Goal: Use online tool/utility: Utilize a website feature to perform a specific function

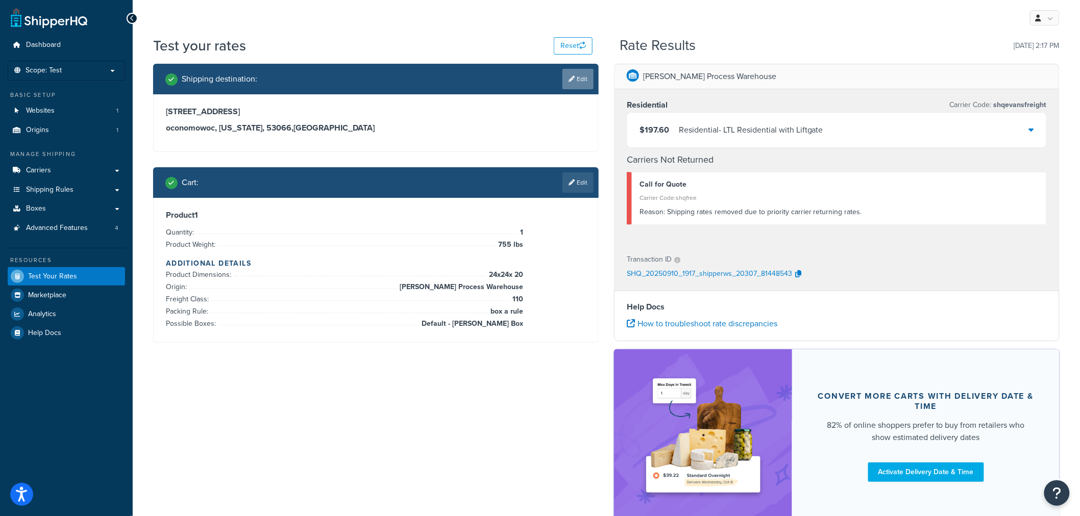
click at [578, 78] on link "Edit" at bounding box center [577, 79] width 31 height 20
select select "WI"
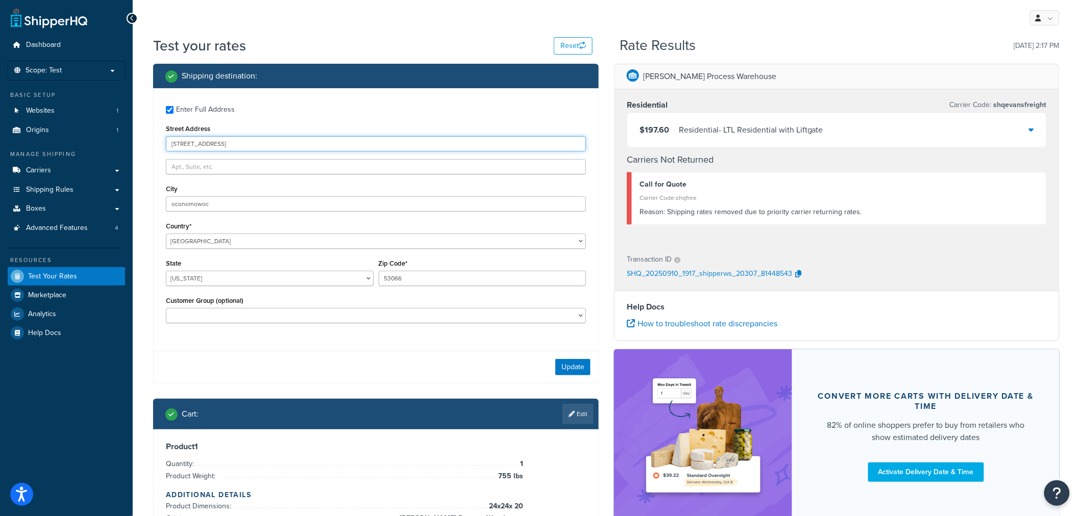
drag, startPoint x: 254, startPoint y: 142, endPoint x: 94, endPoint y: 143, distance: 160.2
click at [94, 143] on div "Dashboard Scope: Test Basic Setup Websites 1 Origins 1 Manage Shipping Carriers…" at bounding box center [540, 320] width 1080 height 641
click at [564, 373] on button "Update" at bounding box center [572, 367] width 35 height 16
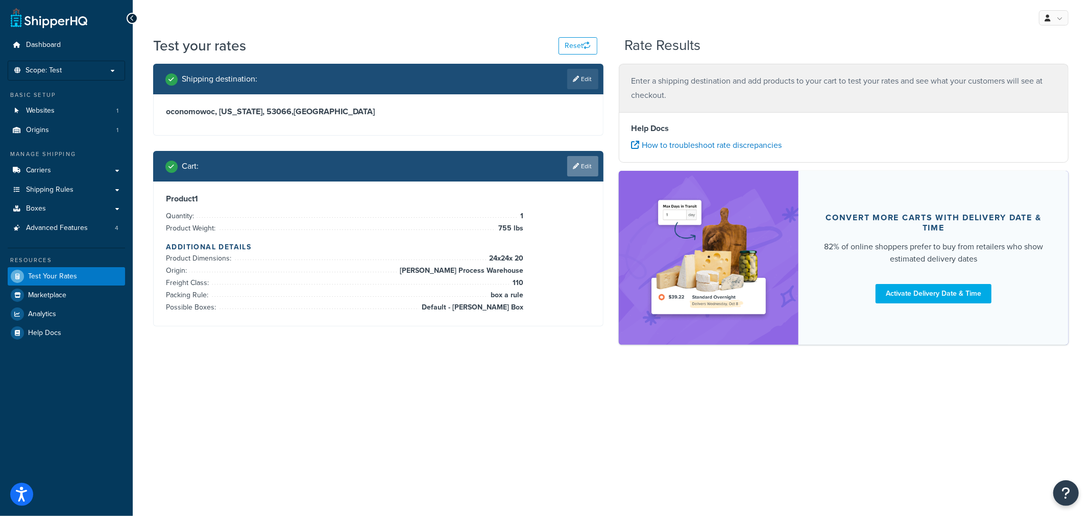
click at [582, 166] on link "Edit" at bounding box center [582, 166] width 31 height 20
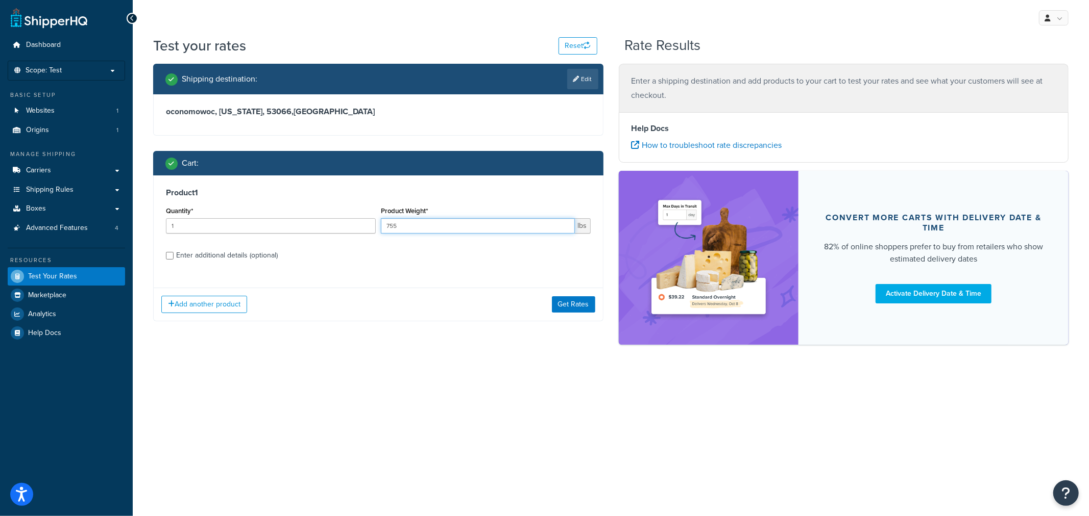
drag, startPoint x: 436, startPoint y: 225, endPoint x: 369, endPoint y: 226, distance: 66.9
click at [370, 225] on div "Quantity* 1 Product Weight* 755 lbs" at bounding box center [378, 222] width 430 height 37
type input "150"
click at [550, 302] on div "Add another product Get Rates" at bounding box center [378, 304] width 449 height 33
click at [563, 304] on button "Get Rates" at bounding box center [573, 304] width 43 height 16
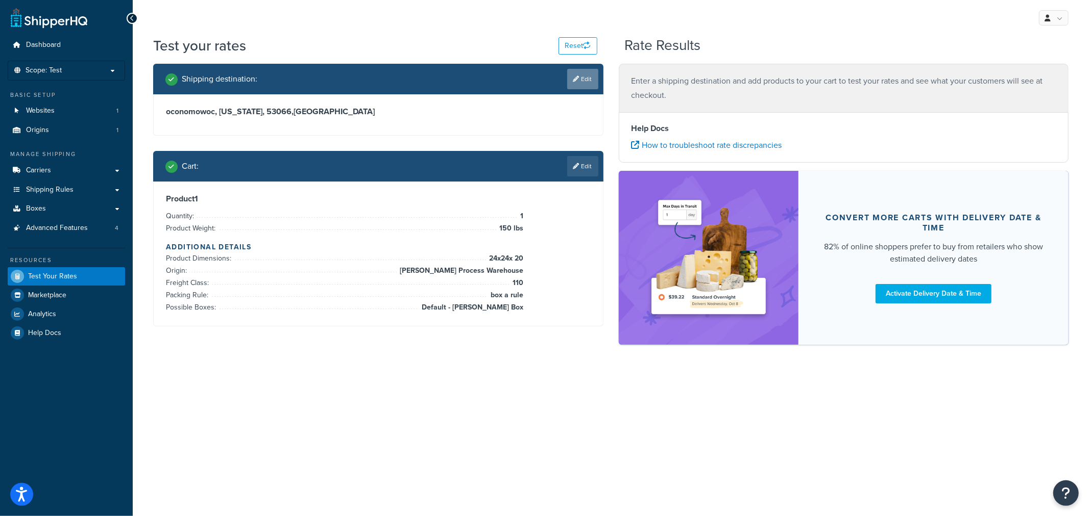
click at [583, 77] on link "Edit" at bounding box center [582, 79] width 31 height 20
select select "WI"
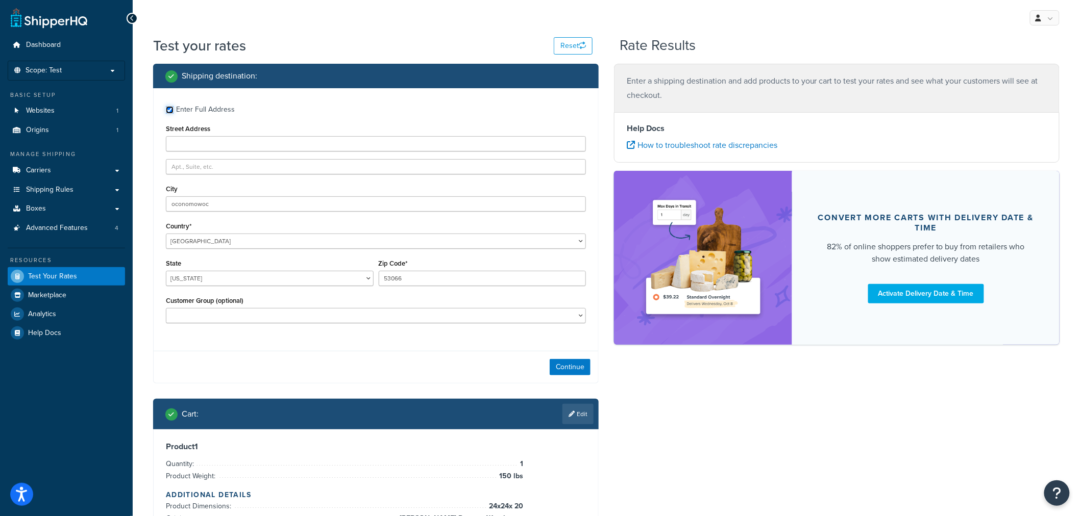
click at [166, 112] on input "Enter Full Address" at bounding box center [170, 110] width 8 height 8
checkbox input "false"
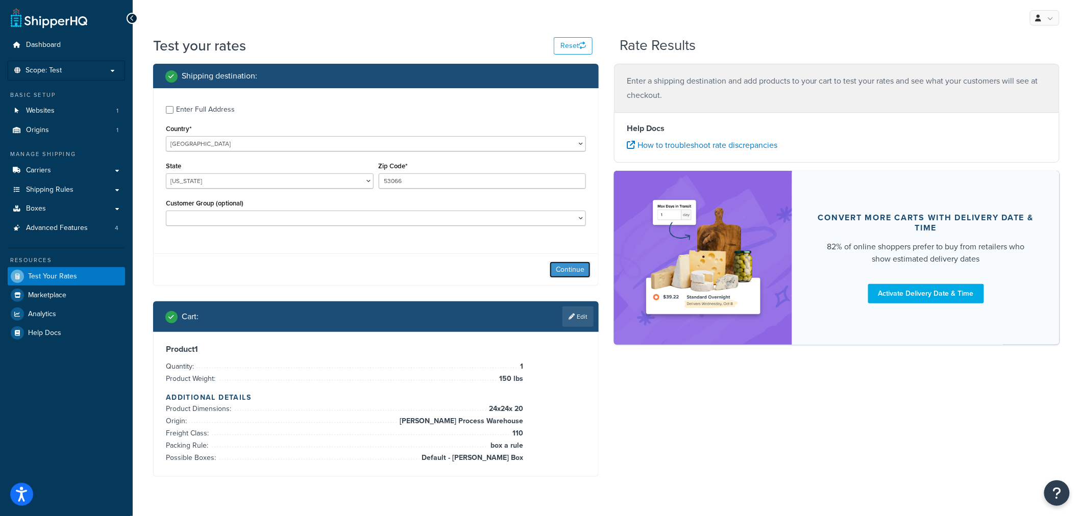
click at [567, 268] on button "Continue" at bounding box center [570, 270] width 41 height 16
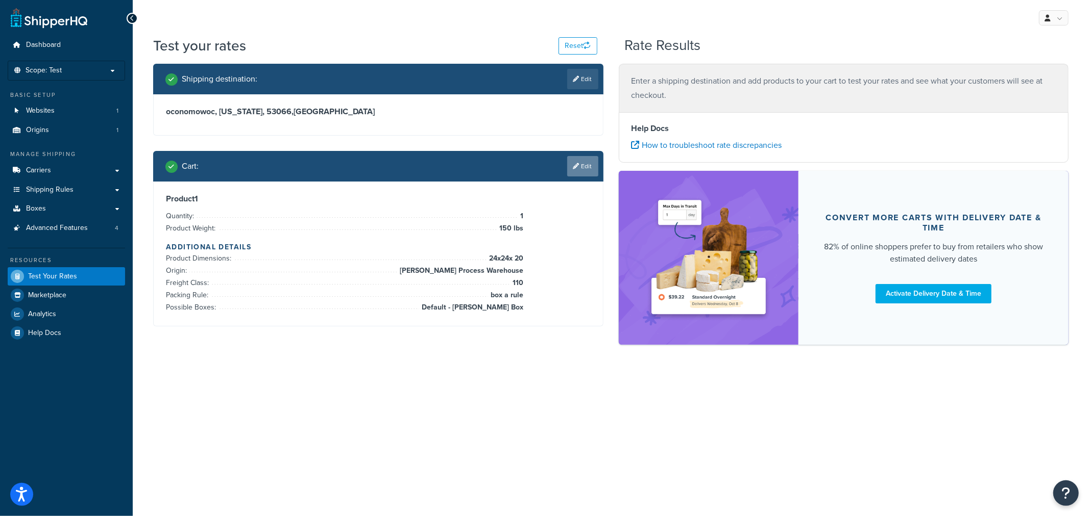
click at [577, 166] on icon at bounding box center [576, 166] width 6 height 6
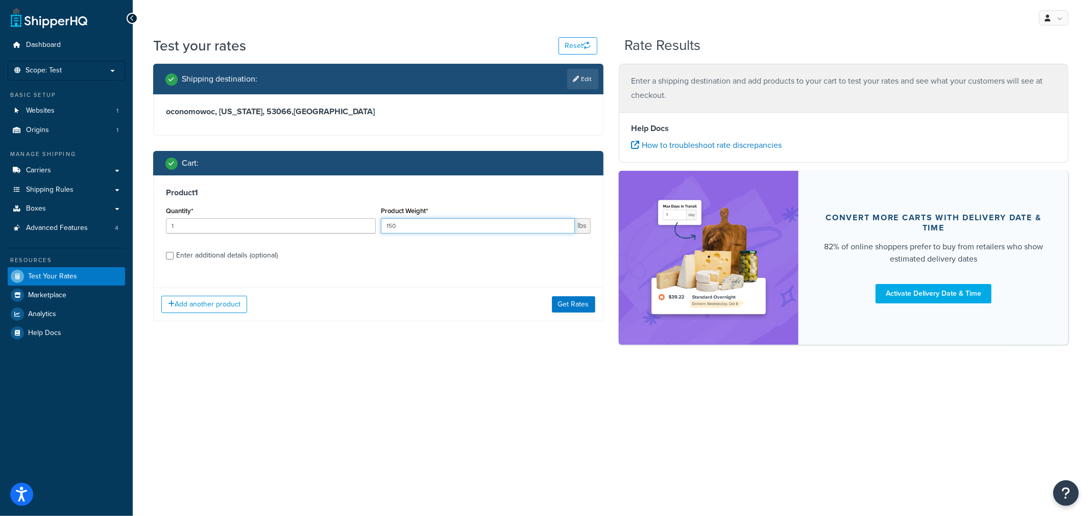
drag, startPoint x: 457, startPoint y: 230, endPoint x: 379, endPoint y: 228, distance: 77.6
click at [380, 228] on div "Product Weight* 150 lbs" at bounding box center [485, 222] width 215 height 37
type input "175"
click at [569, 303] on button "Get Rates" at bounding box center [573, 304] width 43 height 16
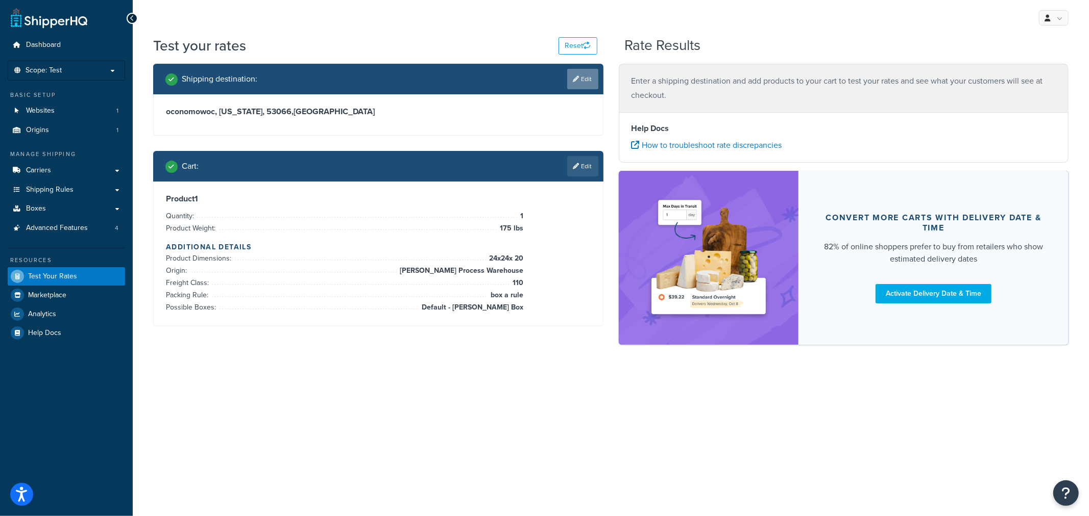
click at [587, 72] on link "Edit" at bounding box center [582, 79] width 31 height 20
select select "WI"
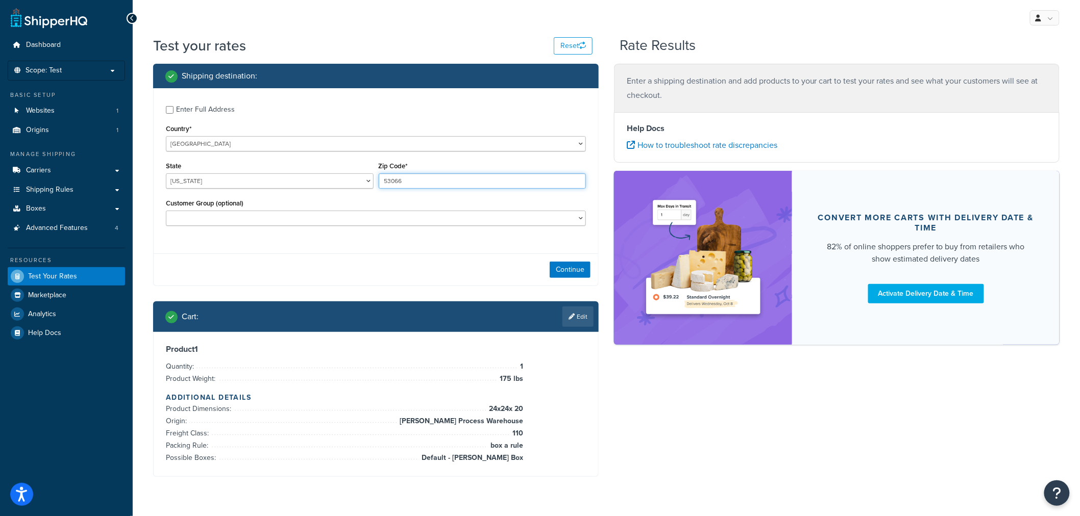
click at [423, 182] on input "53066" at bounding box center [483, 181] width 208 height 15
click at [305, 181] on select "Alabama Alaska American Samoa Arizona Arkansas Armed Forces Americas Armed Forc…" at bounding box center [270, 181] width 208 height 15
drag, startPoint x: 305, startPoint y: 181, endPoint x: 324, endPoint y: 181, distance: 18.9
click at [305, 181] on select "Alabama Alaska American Samoa Arizona Arkansas Armed Forces Americas Armed Forc…" at bounding box center [270, 181] width 208 height 15
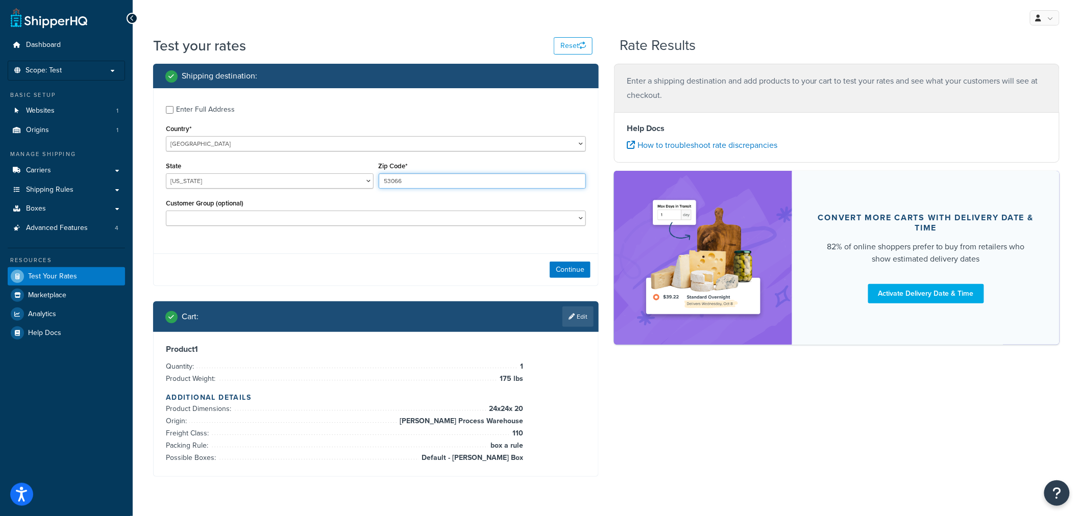
drag, startPoint x: 476, startPoint y: 181, endPoint x: 282, endPoint y: 180, distance: 193.9
click at [282, 180] on div "State Alabama Alaska American Samoa Arizona Arkansas Armed Forces Americas Arme…" at bounding box center [375, 177] width 425 height 37
type input "53045"
click at [563, 268] on button "Continue" at bounding box center [570, 270] width 41 height 16
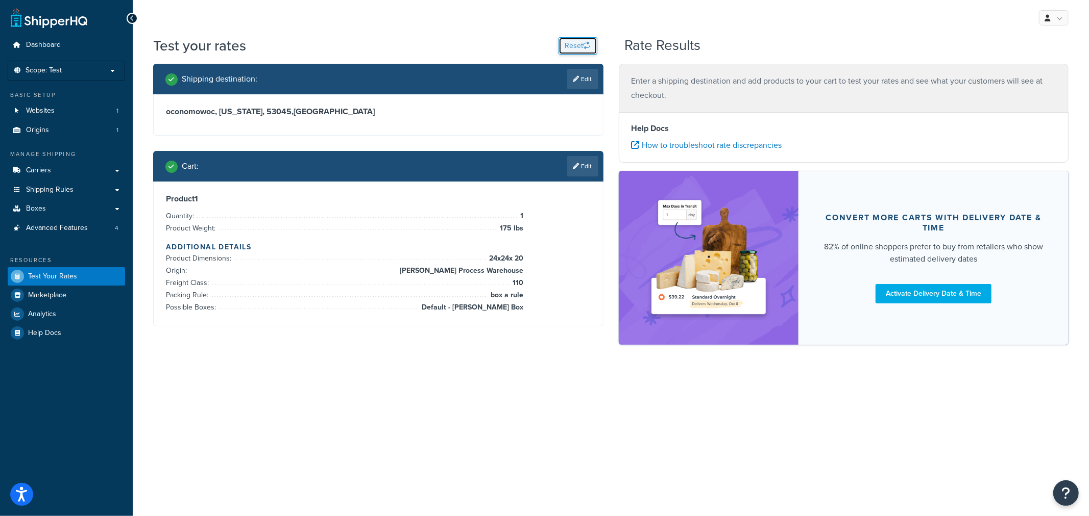
click at [576, 44] on button "Reset" at bounding box center [577, 45] width 39 height 17
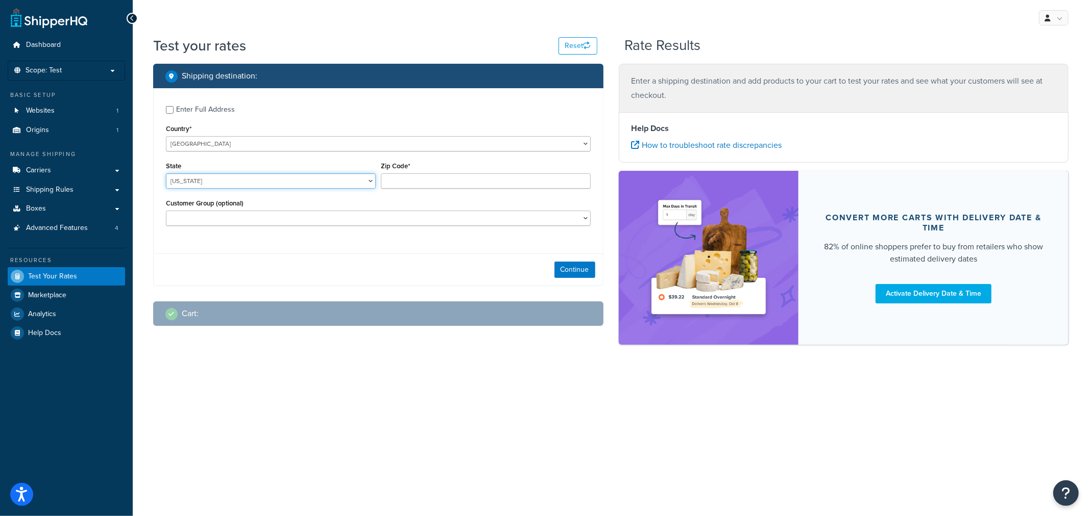
click at [320, 179] on select "Alabama Alaska American Samoa Arizona Arkansas Armed Forces Americas Armed Forc…" at bounding box center [271, 181] width 210 height 15
select select "WI"
click at [166, 174] on select "Alabama Alaska American Samoa Arizona Arkansas Armed Forces Americas Armed Forc…" at bounding box center [271, 181] width 210 height 15
click at [393, 182] on input "Zip Code*" at bounding box center [486, 181] width 210 height 15
type input "53066"
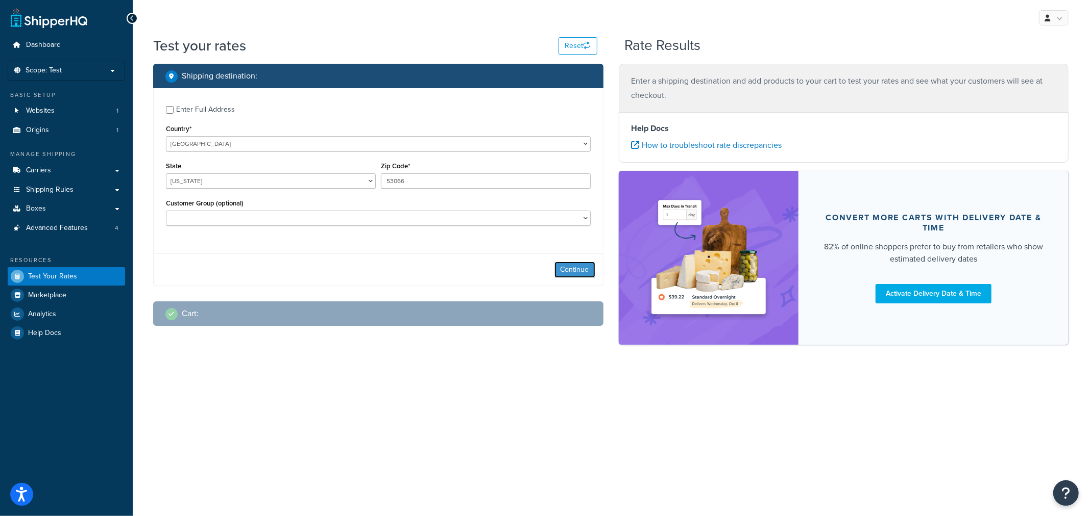
drag, startPoint x: 573, startPoint y: 270, endPoint x: 539, endPoint y: 271, distance: 33.2
click at [573, 270] on button "Continue" at bounding box center [574, 270] width 41 height 16
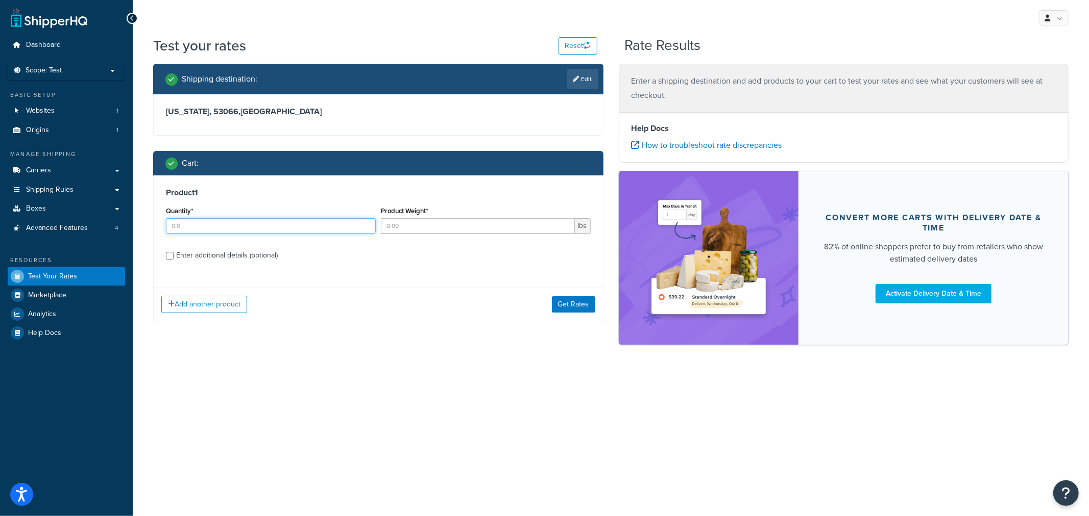
click at [205, 228] on input "Quantity*" at bounding box center [271, 225] width 210 height 15
type input "1"
click at [411, 231] on input "Product Weight*" at bounding box center [478, 225] width 194 height 15
type input "125"
click at [217, 258] on div "Enter additional details (optional)" at bounding box center [227, 256] width 102 height 14
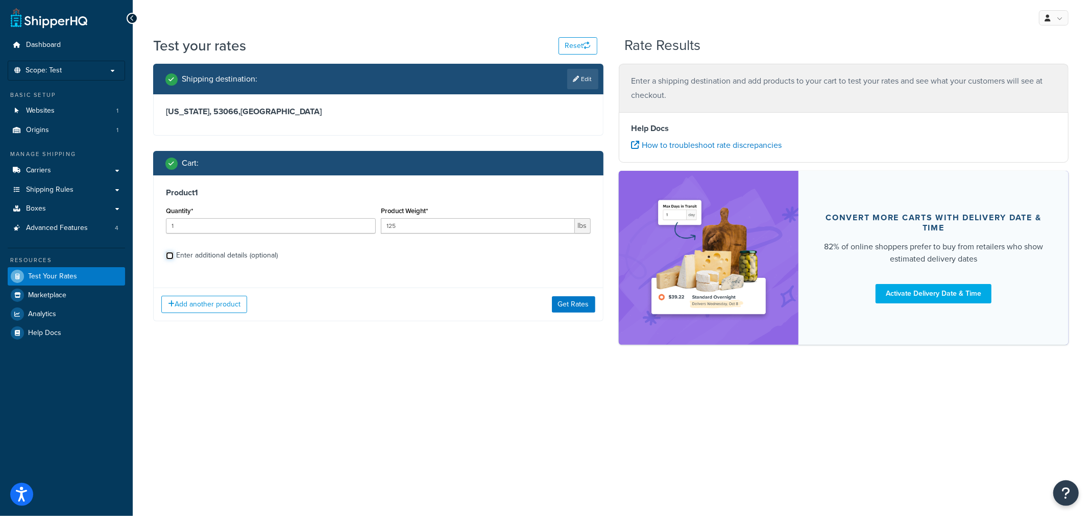
click at [174, 258] on input "Enter additional details (optional)" at bounding box center [170, 256] width 8 height 8
checkbox input "true"
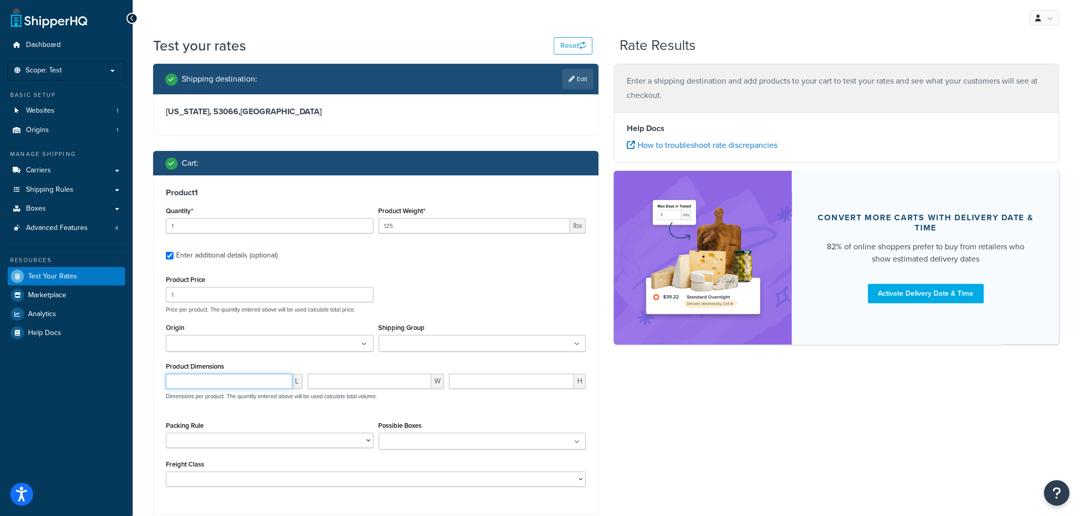
click at [194, 388] on input "number" at bounding box center [229, 381] width 127 height 15
type input "25"
type input "24"
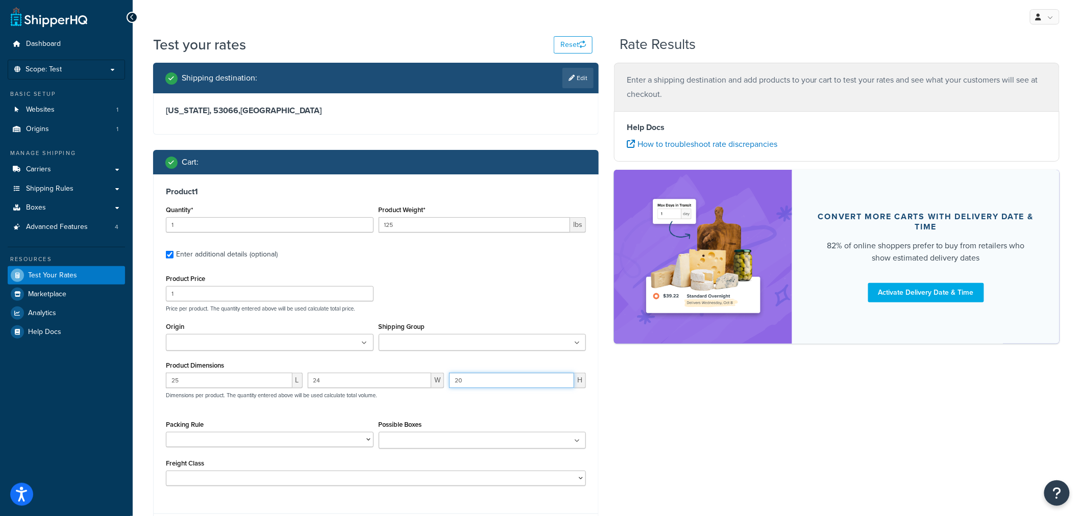
scroll to position [57, 0]
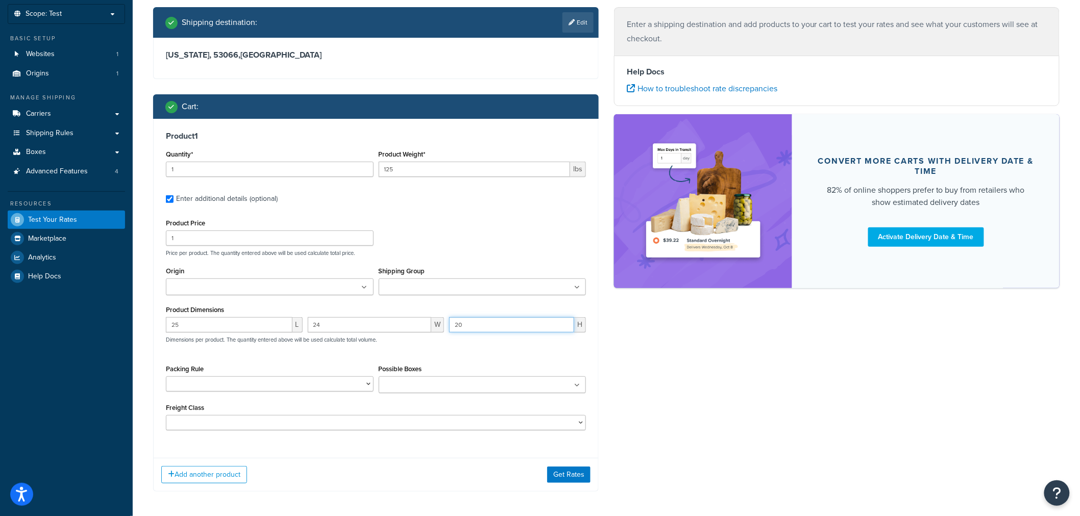
type input "20"
click at [577, 430] on select "50 55 60 65 70 77.5 85 92.5 100 110 125 150 175 200 250 300 400 500" at bounding box center [376, 422] width 420 height 15
click at [166, 416] on select "50 55 60 65 70 77.5 85 92.5 100 110 125 150 175 200 250 300 400 500" at bounding box center [376, 422] width 420 height 15
click at [392, 421] on select "50 55 60 65 70 77.5 85 92.5 100 110 125 150 175 200 250 300 400 500" at bounding box center [376, 422] width 420 height 15
select select "85"
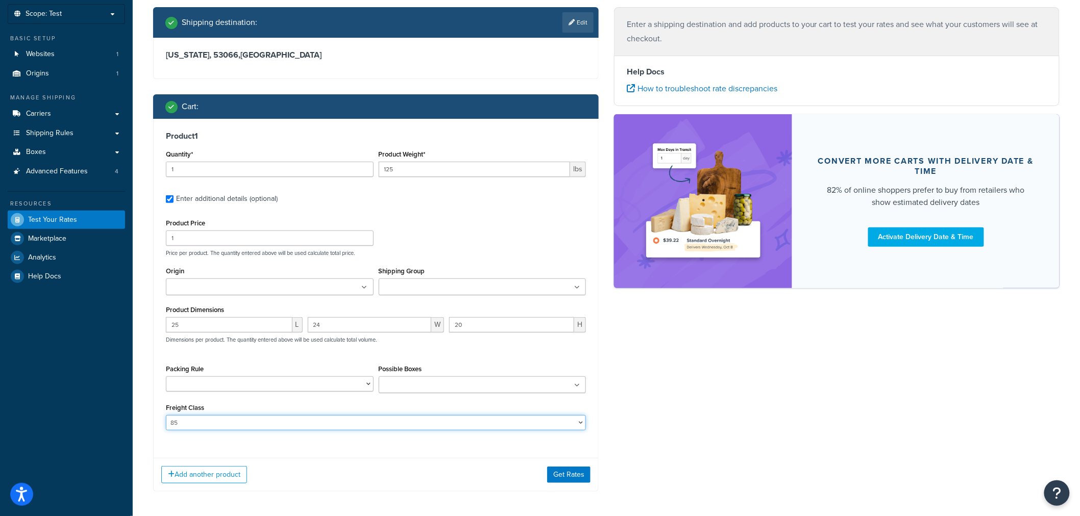
click at [166, 416] on select "50 55 60 65 70 77.5 85 92.5 100 110 125 150 175 200 250 300 400 500" at bounding box center [376, 422] width 420 height 15
click at [568, 475] on button "Get Rates" at bounding box center [568, 475] width 43 height 16
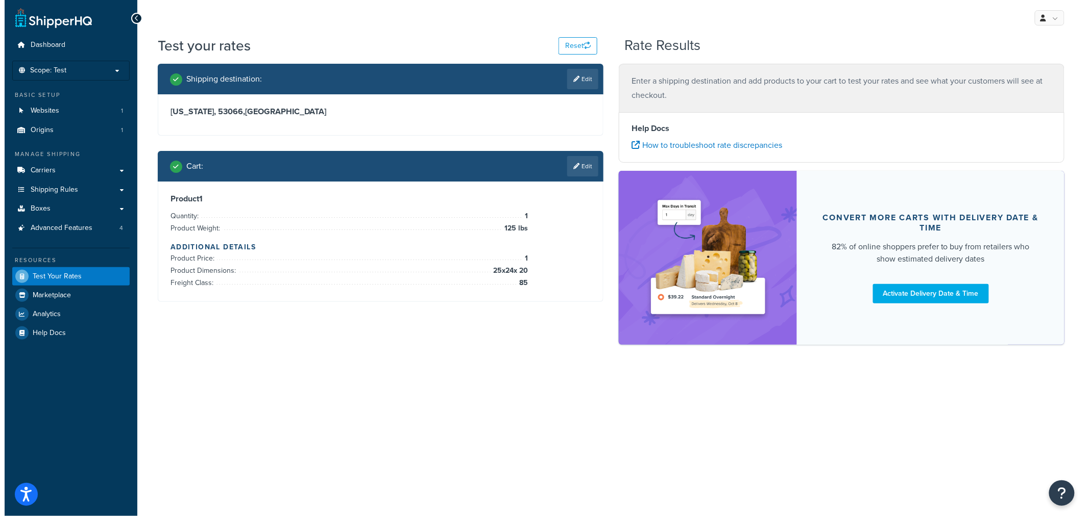
scroll to position [0, 0]
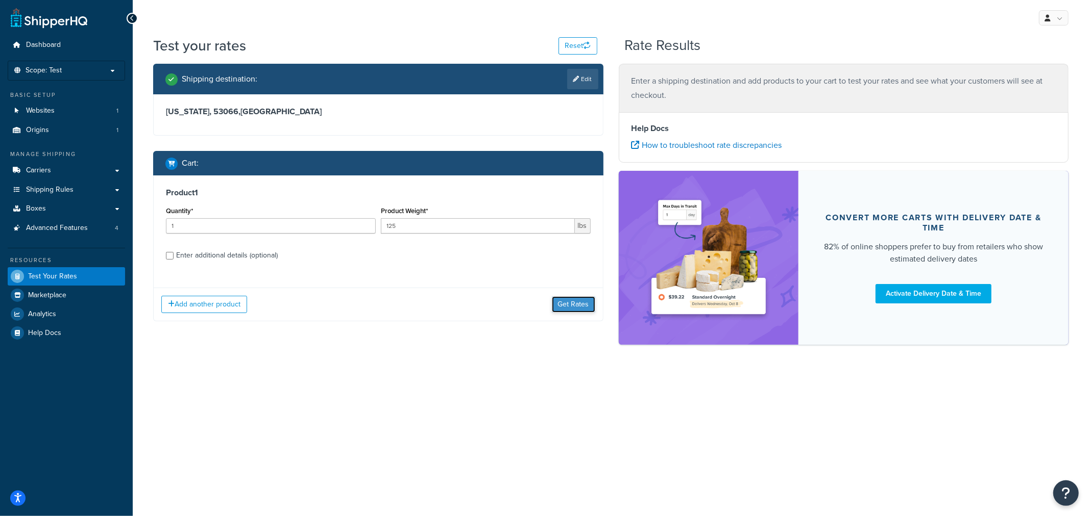
click at [555, 296] on button "Get Rates" at bounding box center [573, 304] width 43 height 16
